Goal: Check status: Check status

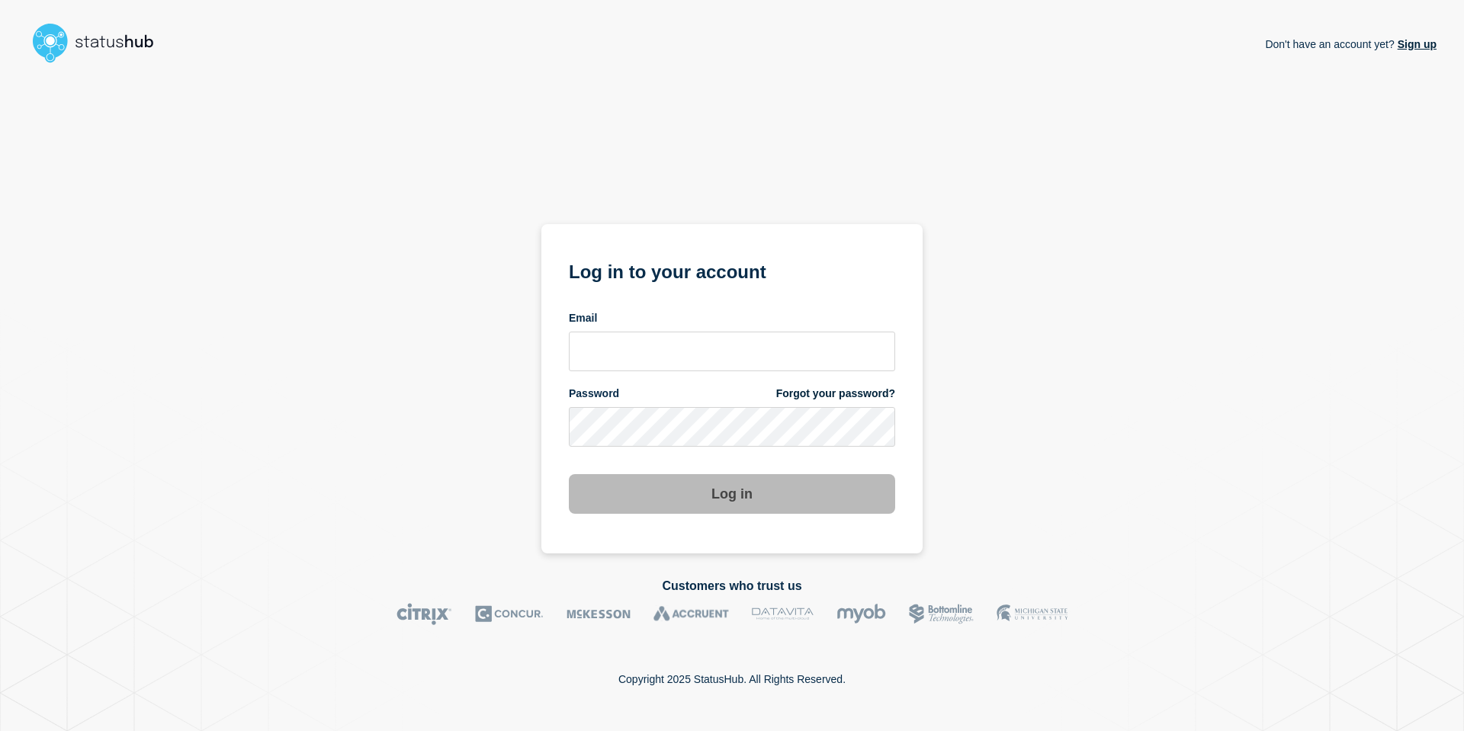
type input "nedvanroi.bautil@catonetworks.com"
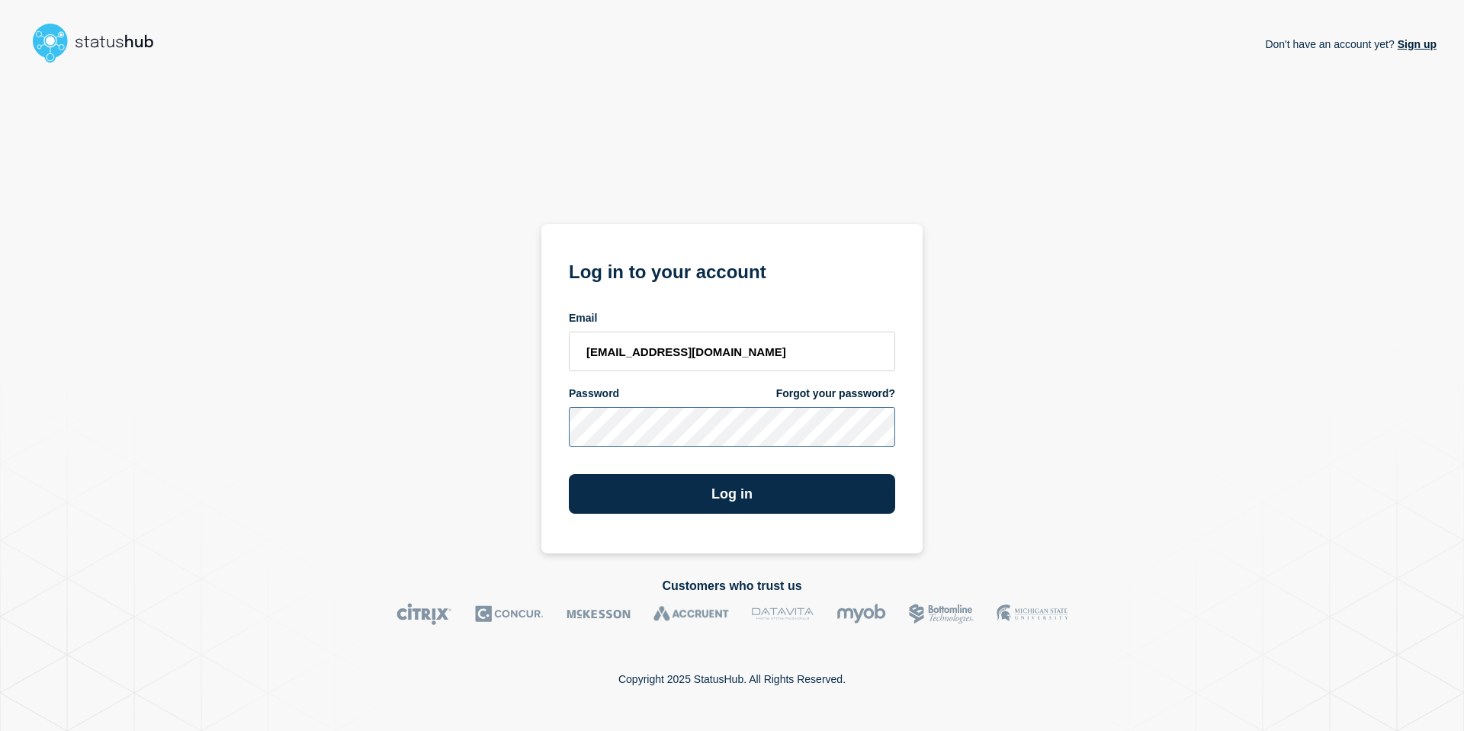
click at [569, 474] on button "Log in" at bounding box center [732, 494] width 326 height 40
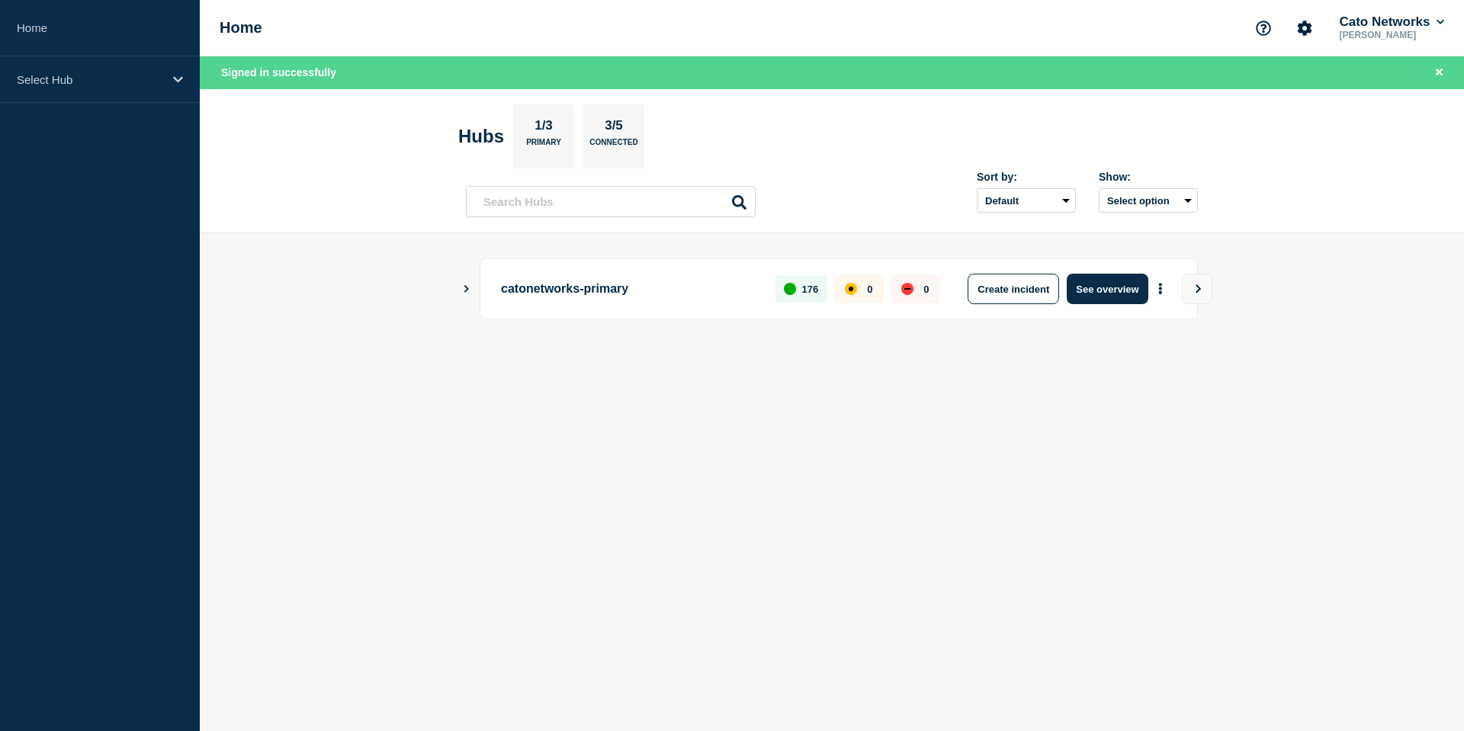
click at [470, 288] on icon "Show Connected Hubs" at bounding box center [466, 288] width 10 height 8
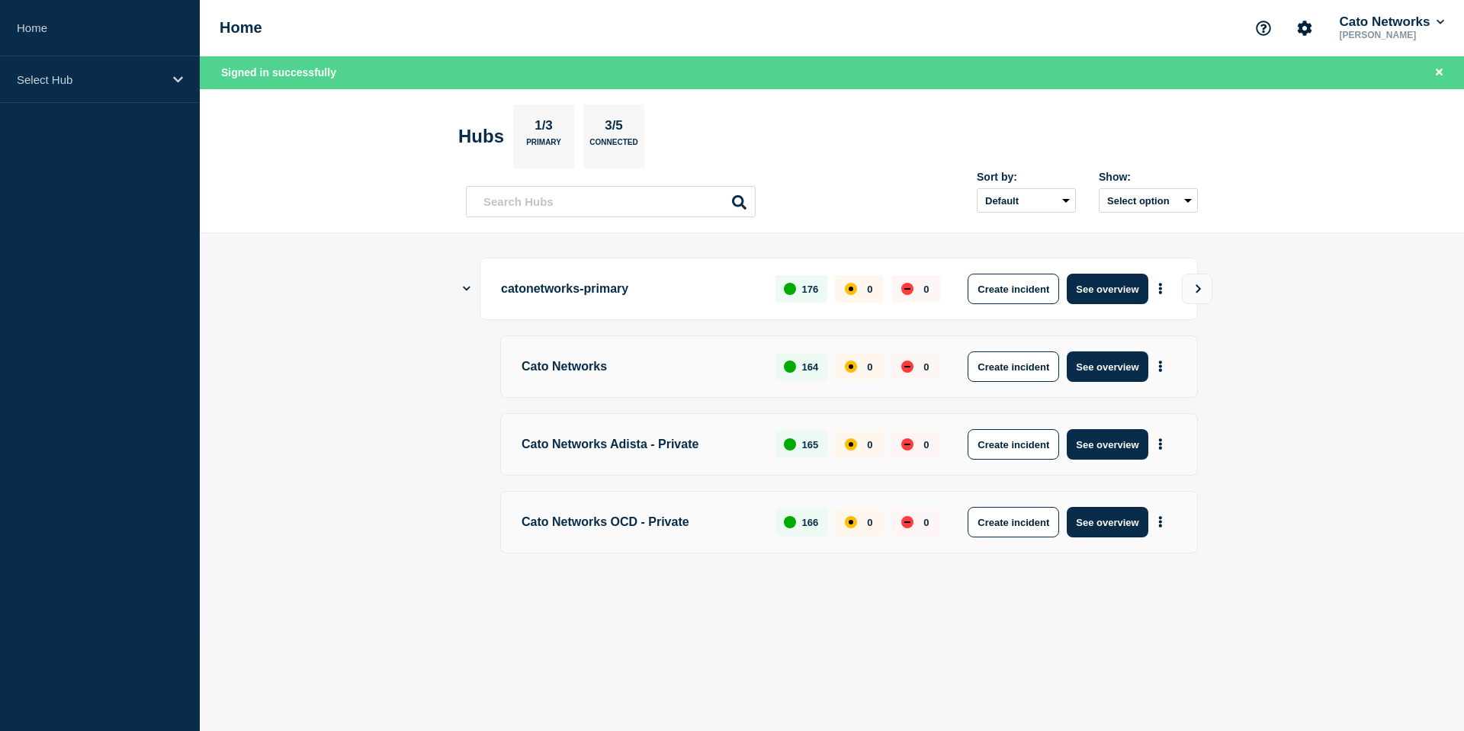
click at [470, 288] on icon "Show Connected Hubs" at bounding box center [467, 289] width 8 height 10
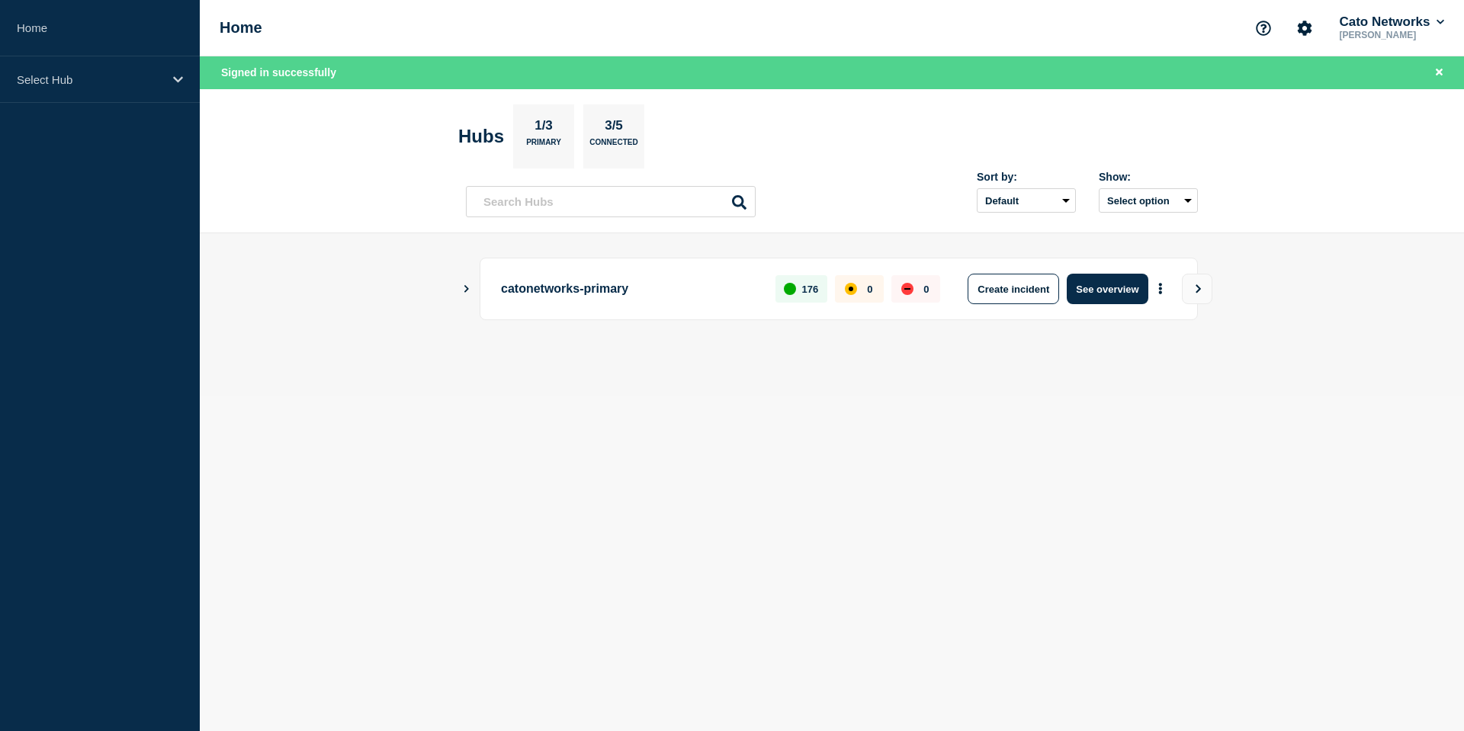
click at [470, 288] on icon "Show Connected Hubs" at bounding box center [466, 288] width 10 height 8
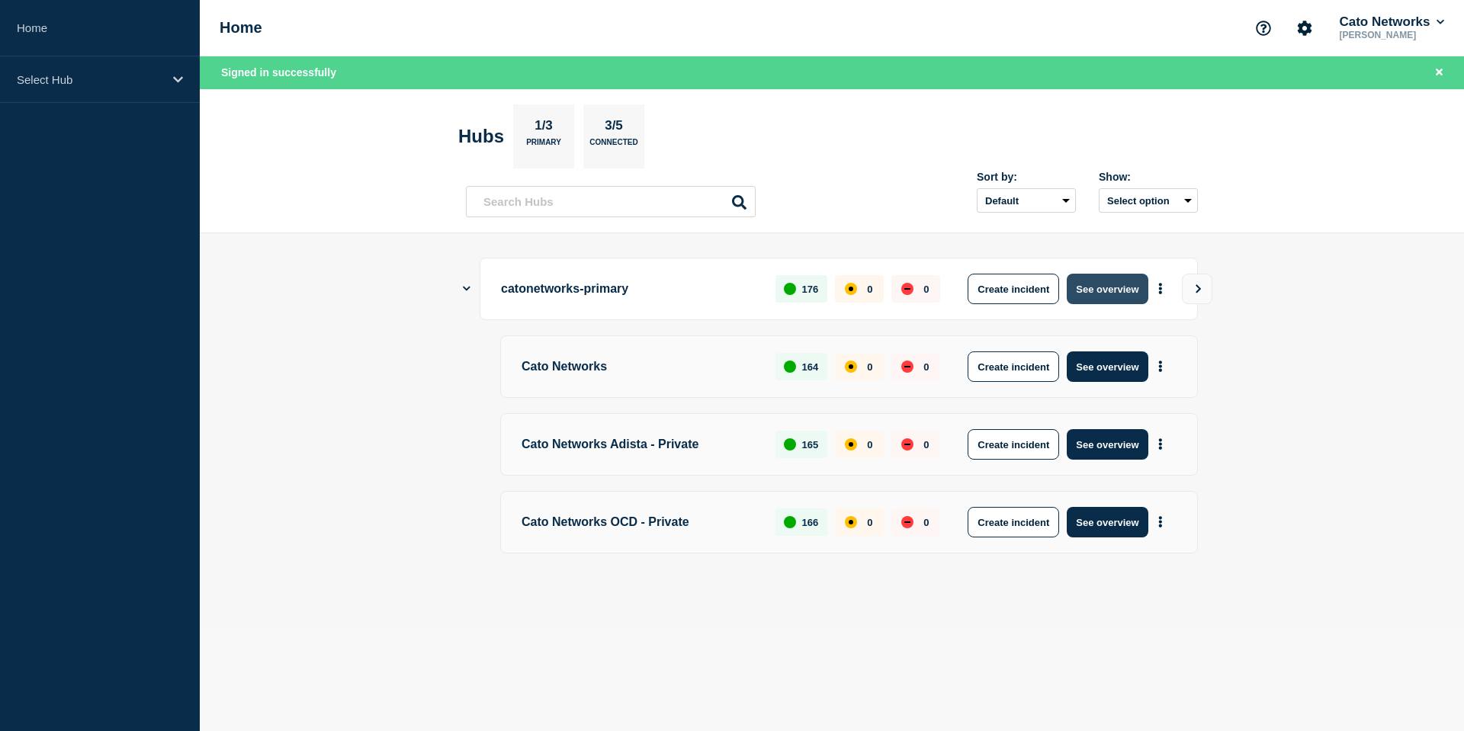
click at [1127, 284] on button "See overview" at bounding box center [1106, 289] width 81 height 30
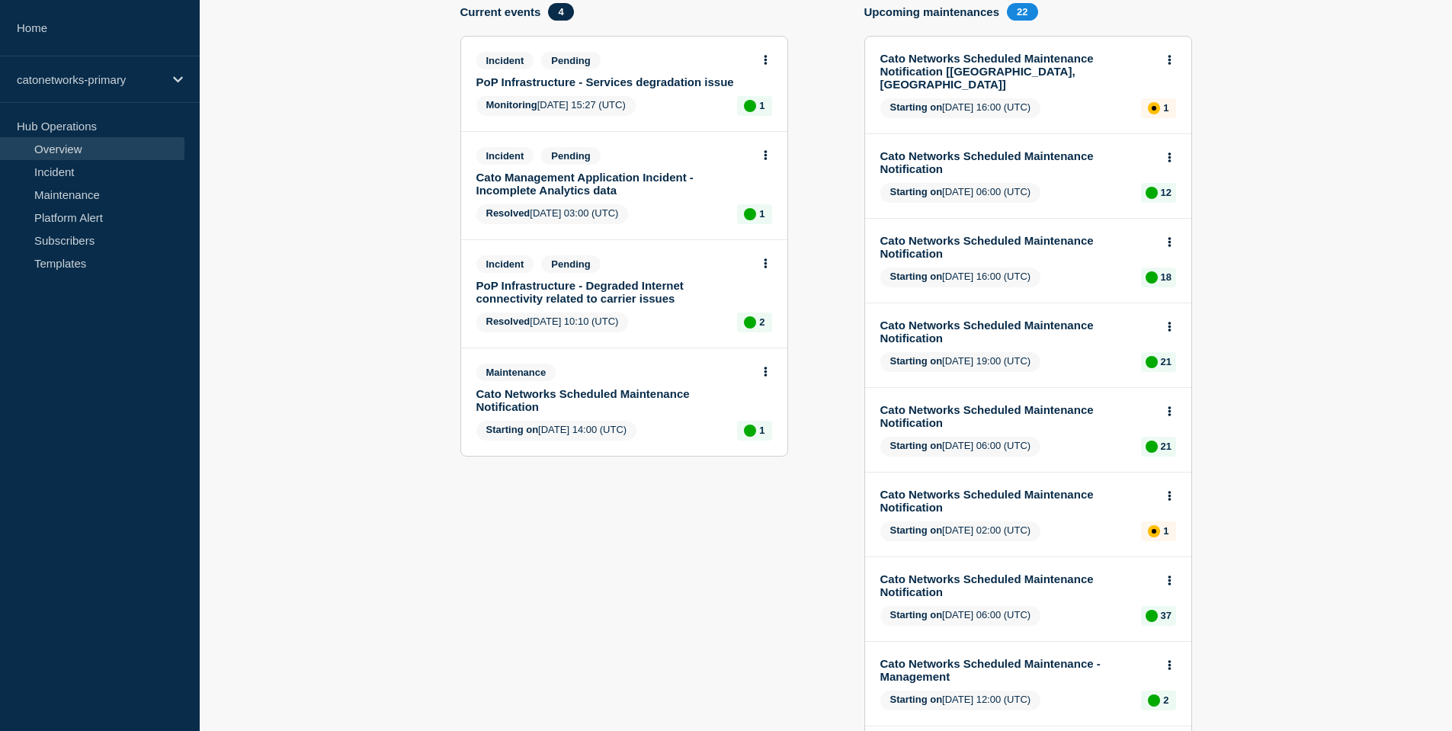
scroll to position [94, 0]
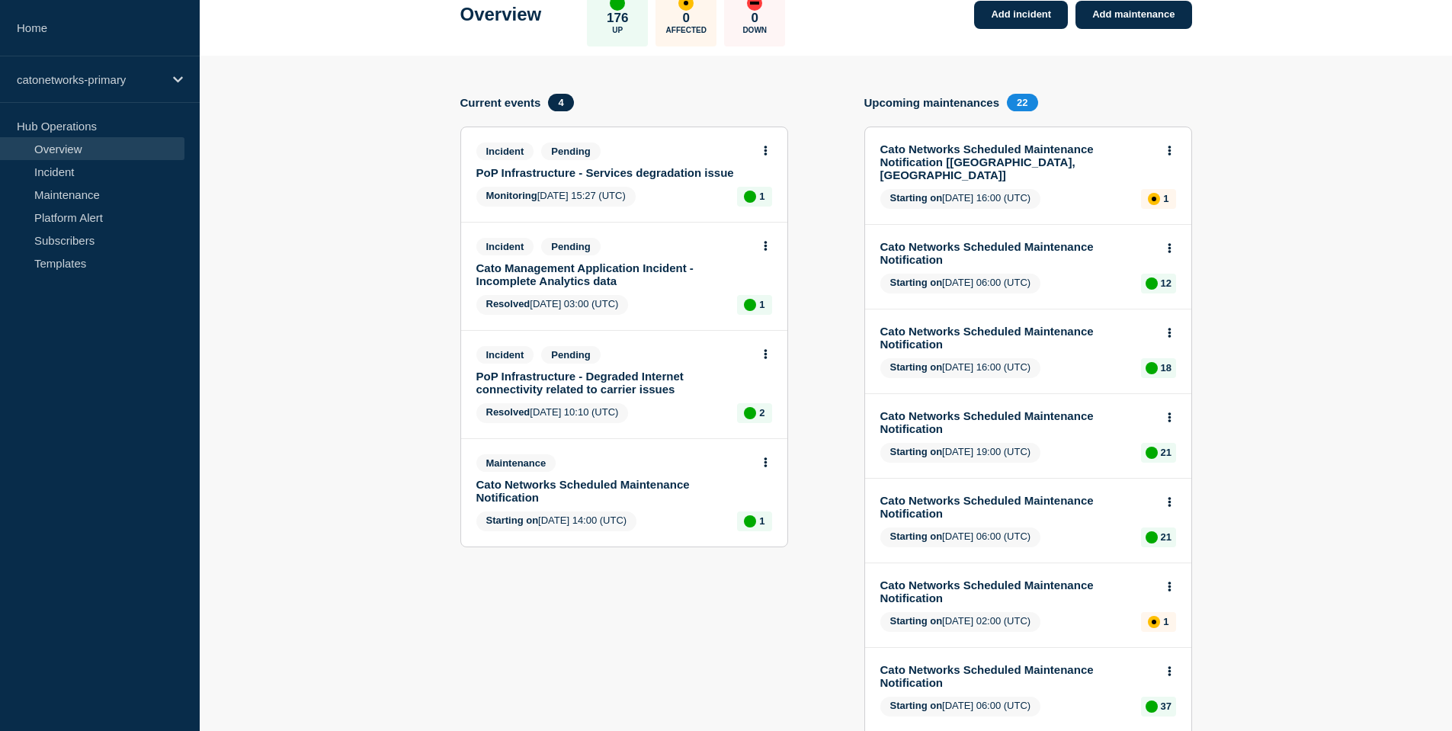
click at [683, 179] on link "PoP Infrastructure - Services degradation issue" at bounding box center [613, 172] width 275 height 13
click at [690, 179] on link "PoP Infrastructure - Services degradation issue" at bounding box center [613, 172] width 275 height 13
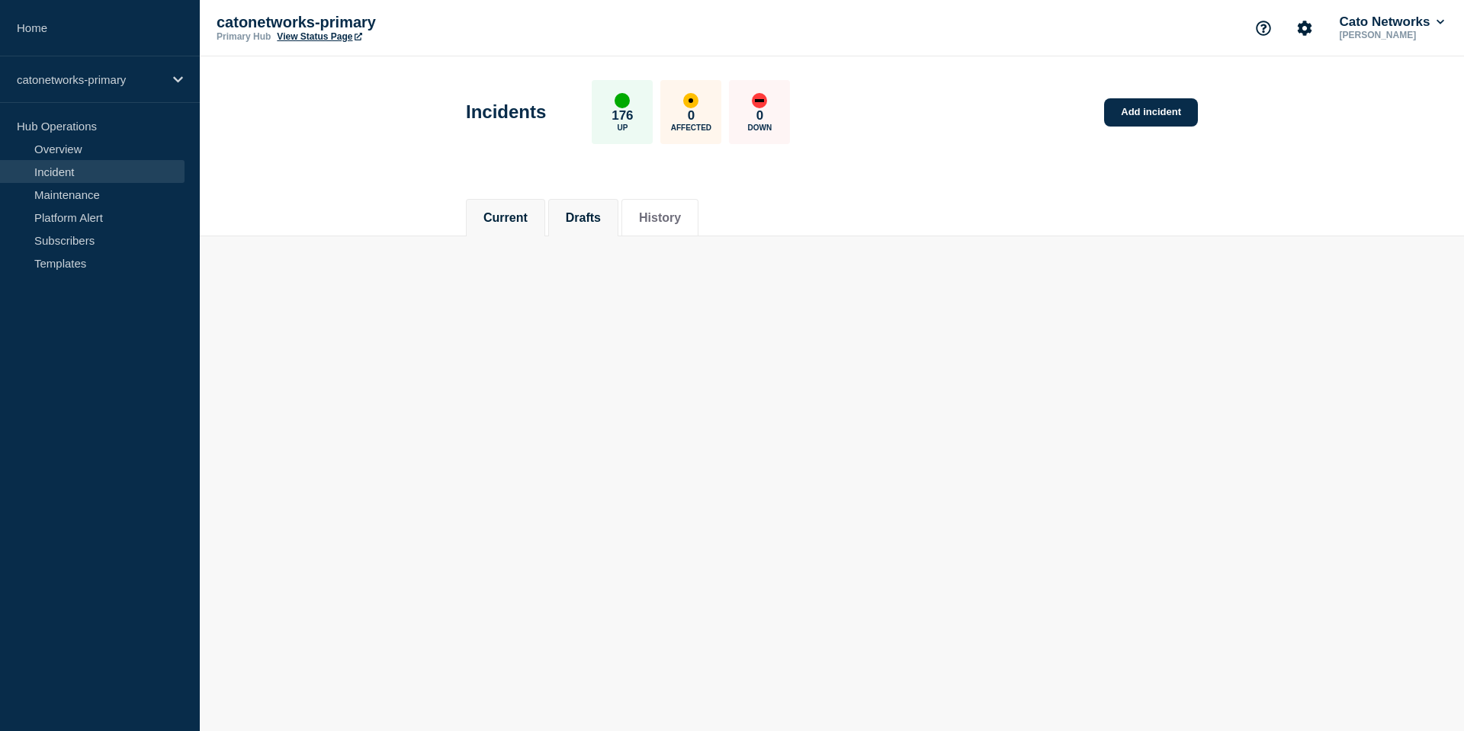
click at [583, 204] on li "Drafts" at bounding box center [583, 217] width 70 height 37
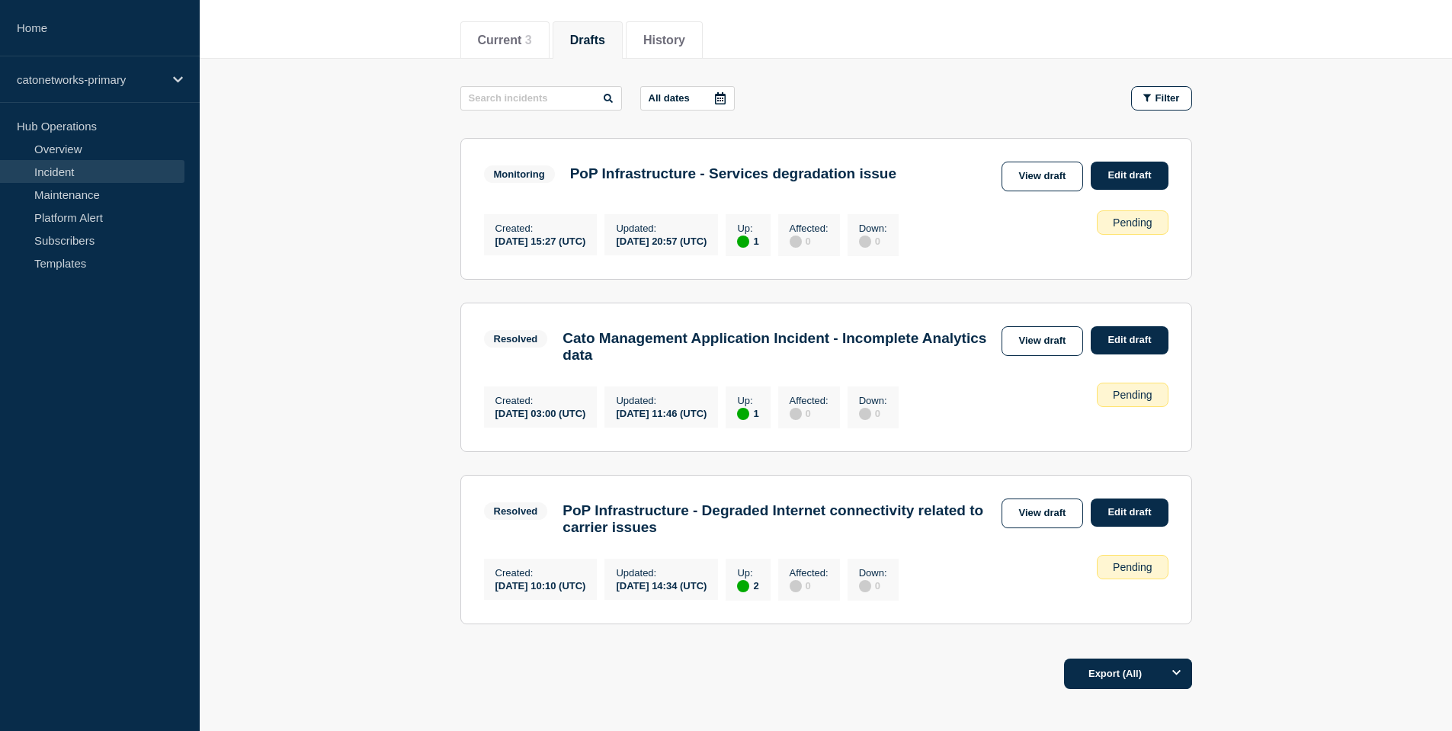
scroll to position [214, 0]
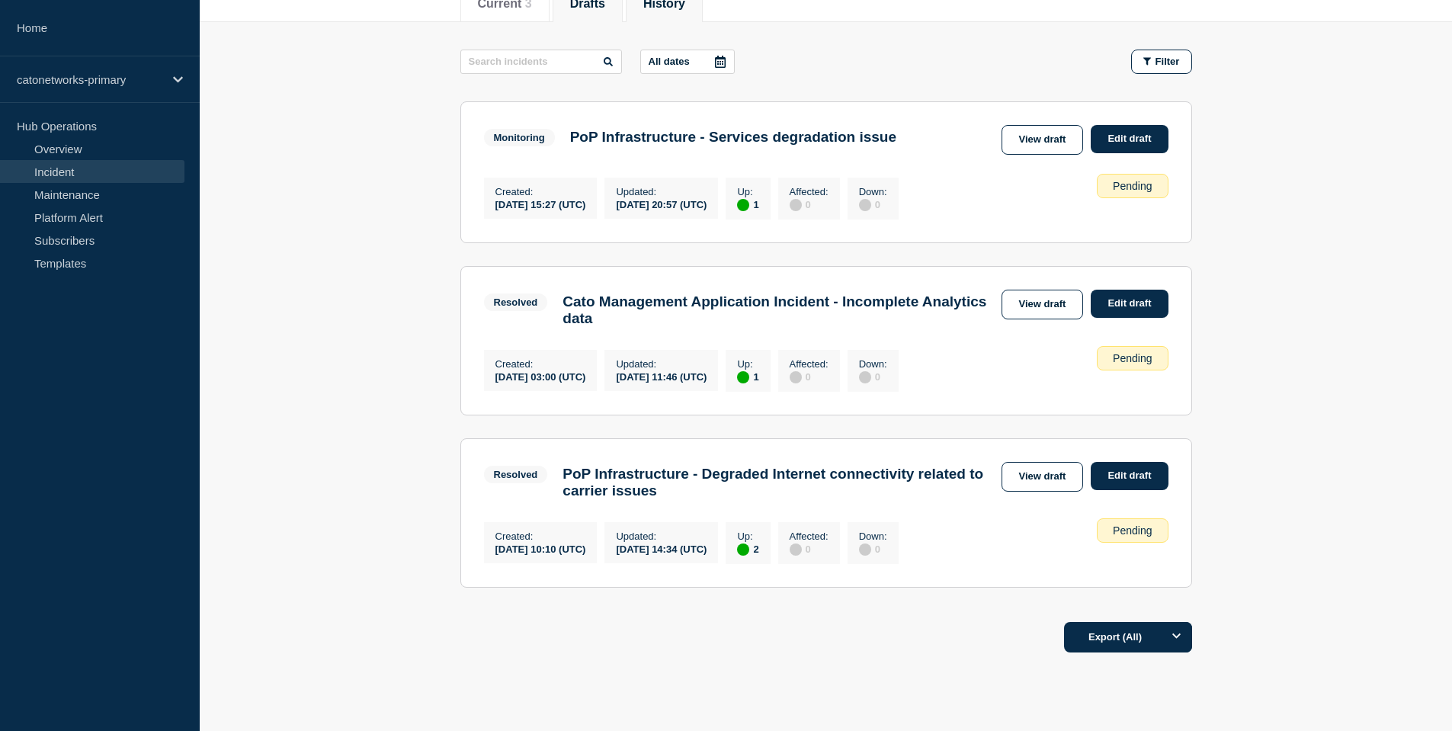
click at [659, 15] on li "History" at bounding box center [664, 3] width 77 height 37
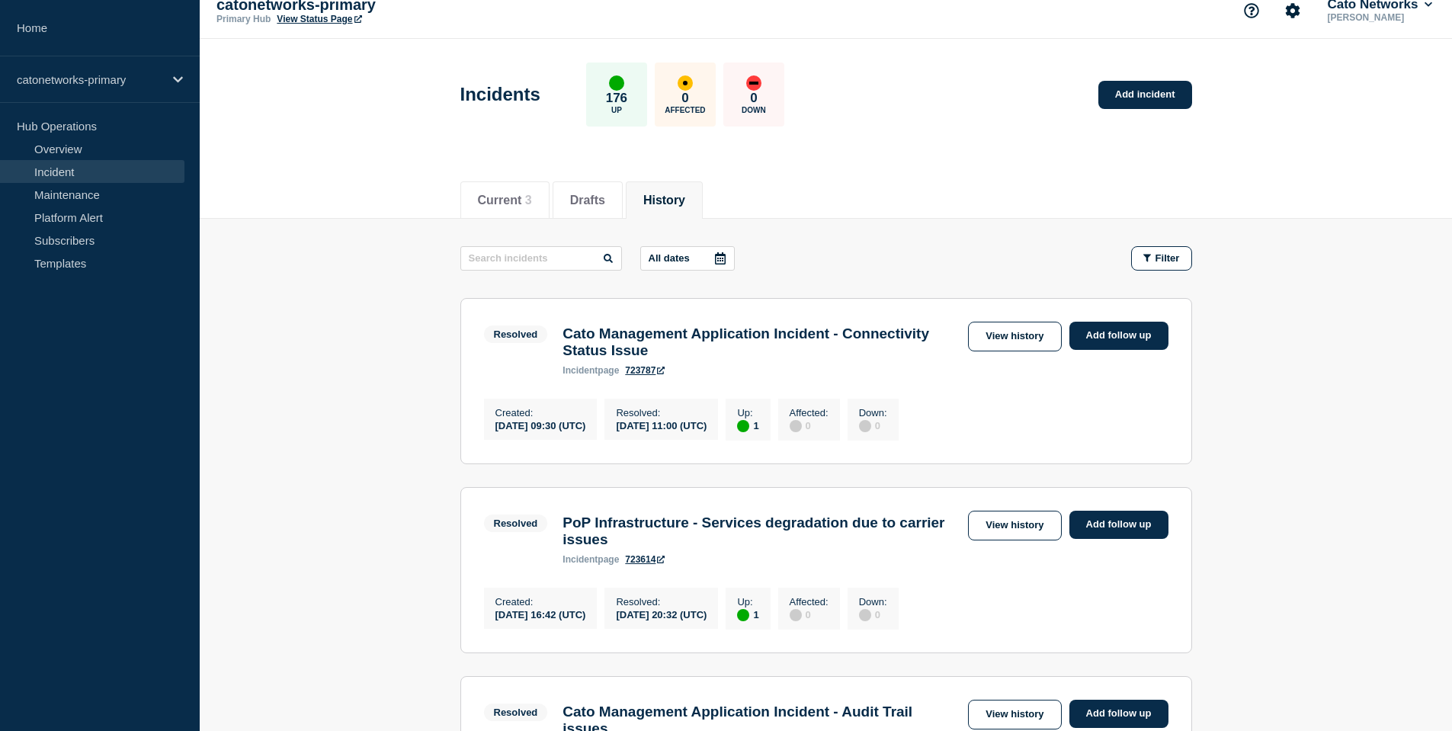
scroll to position [4, 0]
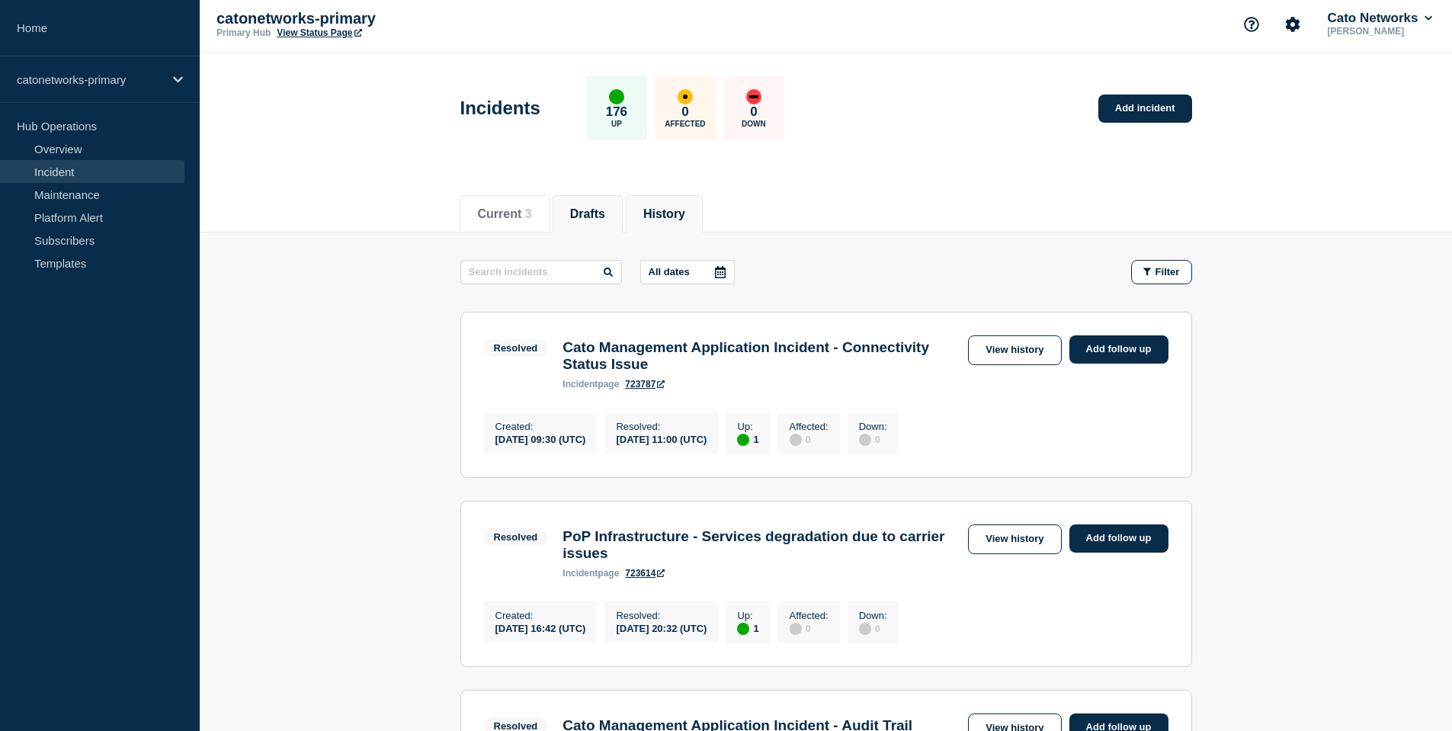
click at [570, 223] on li "Drafts" at bounding box center [588, 213] width 70 height 37
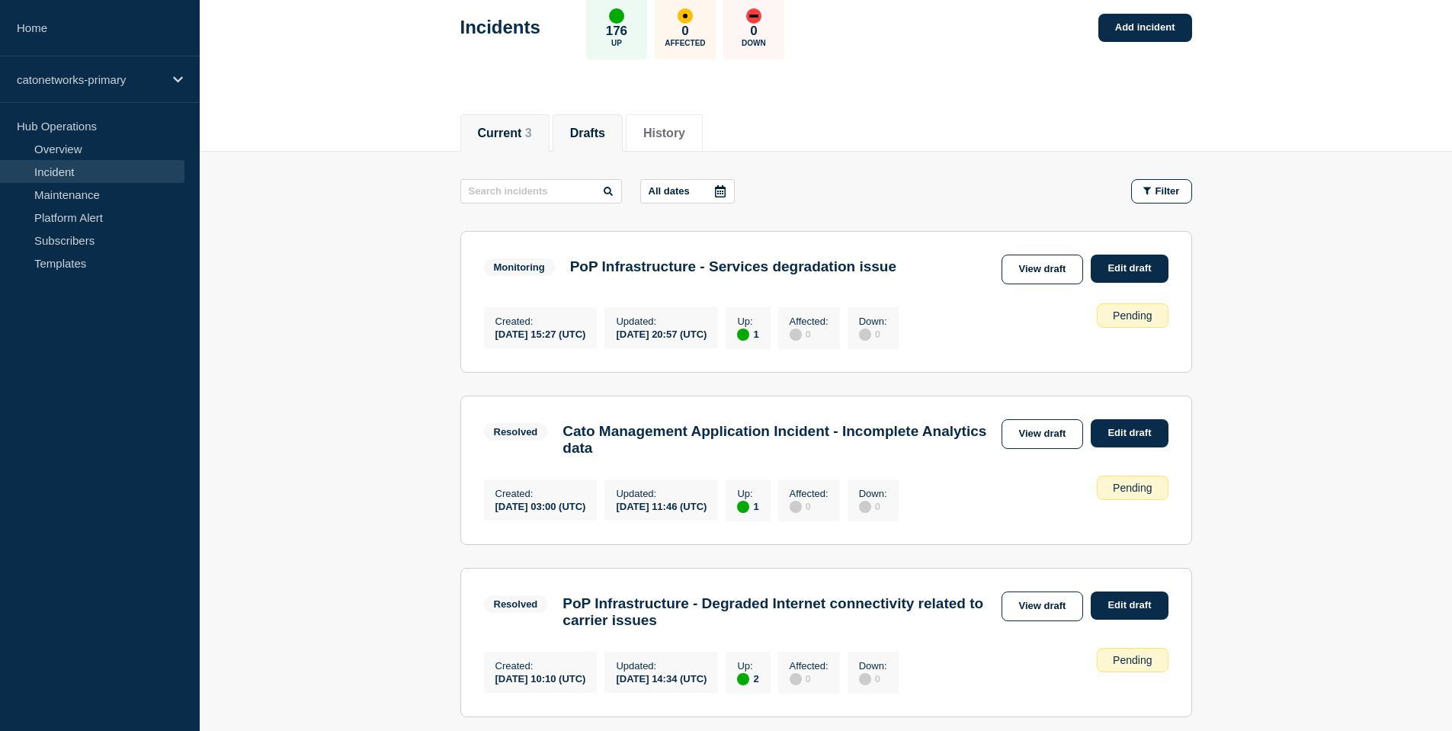
scroll to position [120, 0]
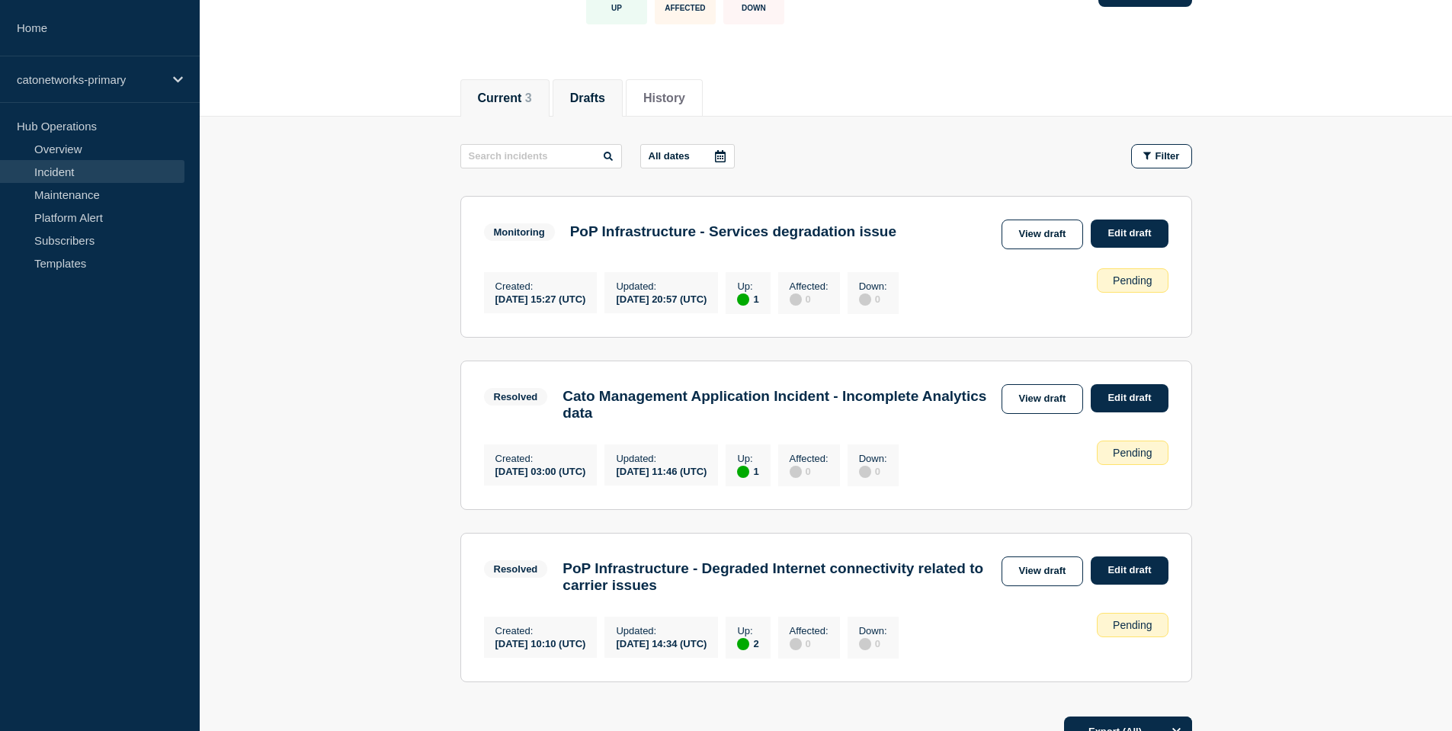
click at [525, 97] on span "3" at bounding box center [528, 97] width 7 height 13
